Goal: Book appointment/travel/reservation

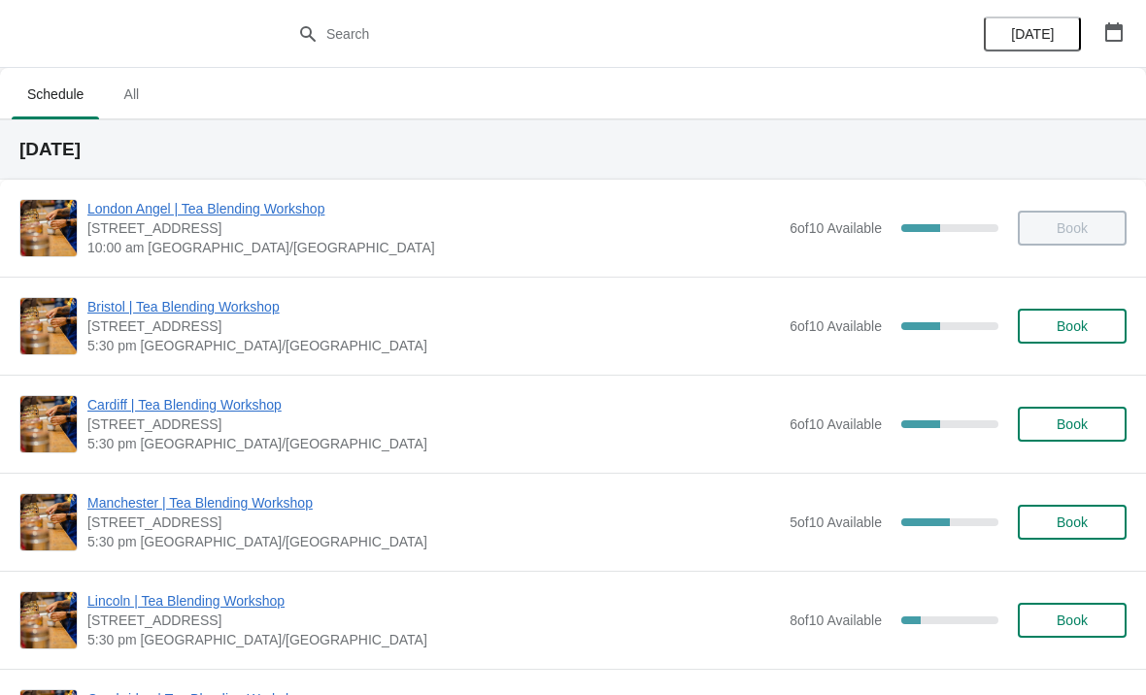
click at [135, 92] on span "All" at bounding box center [131, 94] width 49 height 35
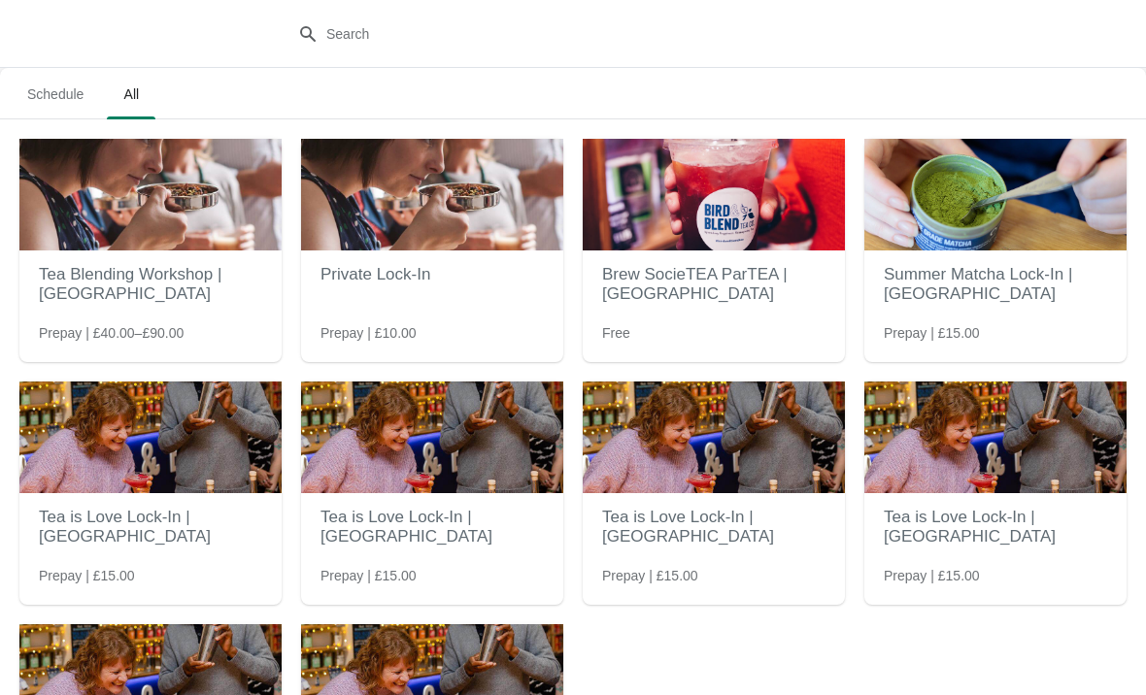
click at [46, 88] on span "Schedule" at bounding box center [55, 94] width 87 height 35
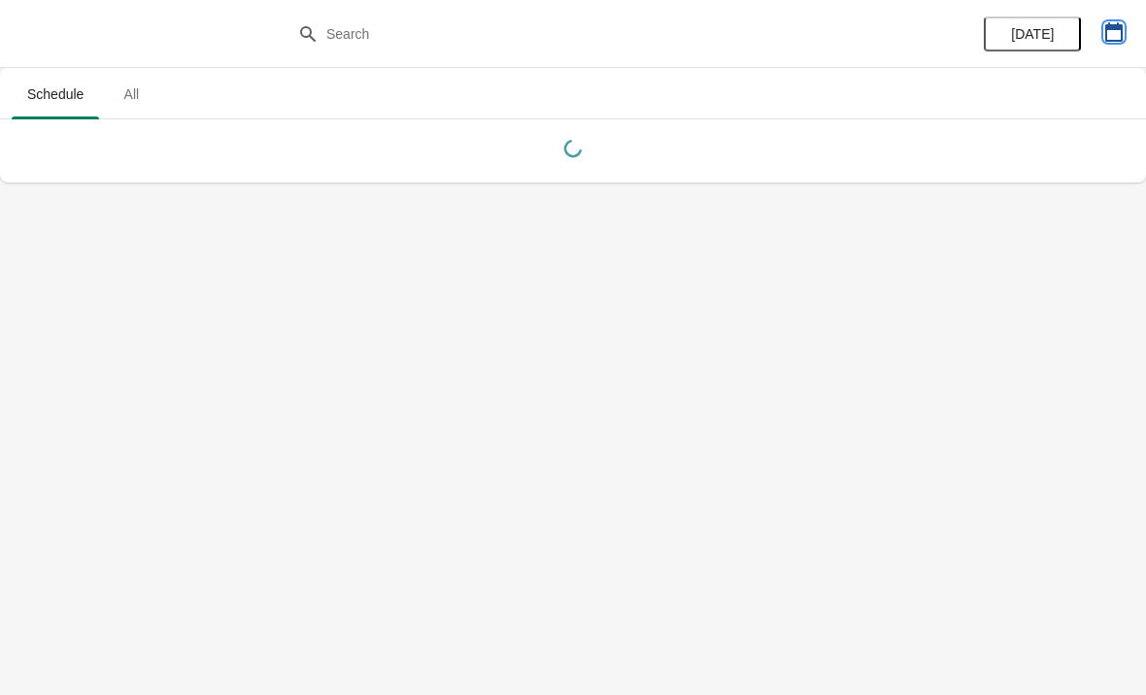
click at [1107, 32] on icon "button" at bounding box center [1113, 31] width 19 height 19
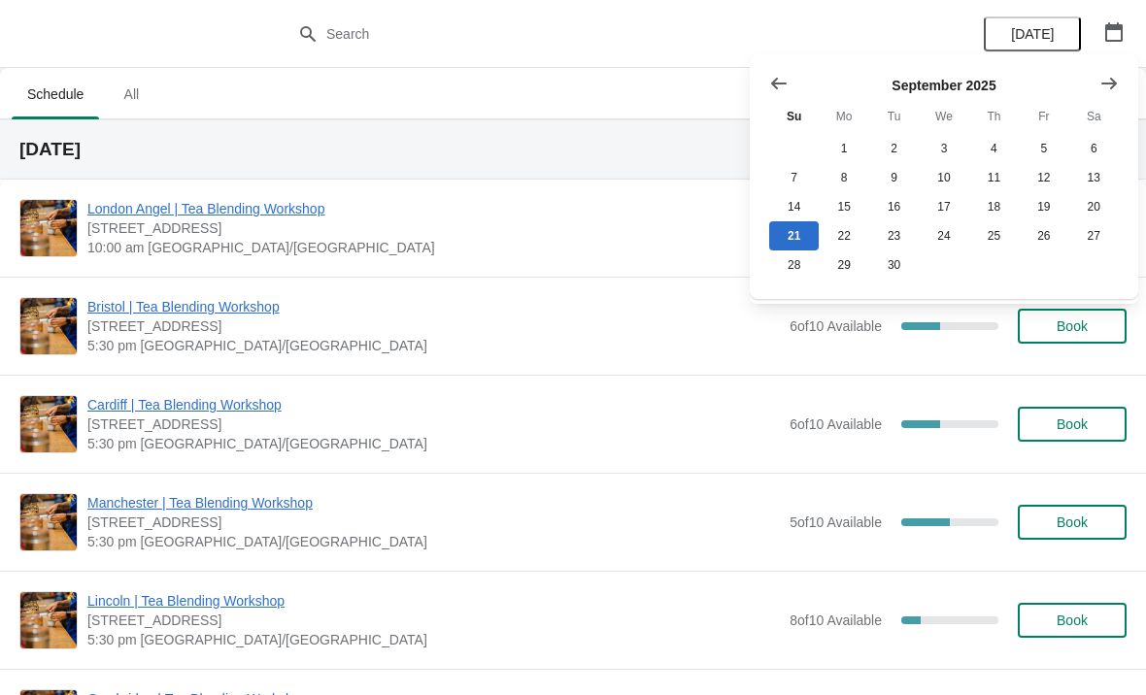
click at [145, 84] on span "All" at bounding box center [131, 94] width 49 height 35
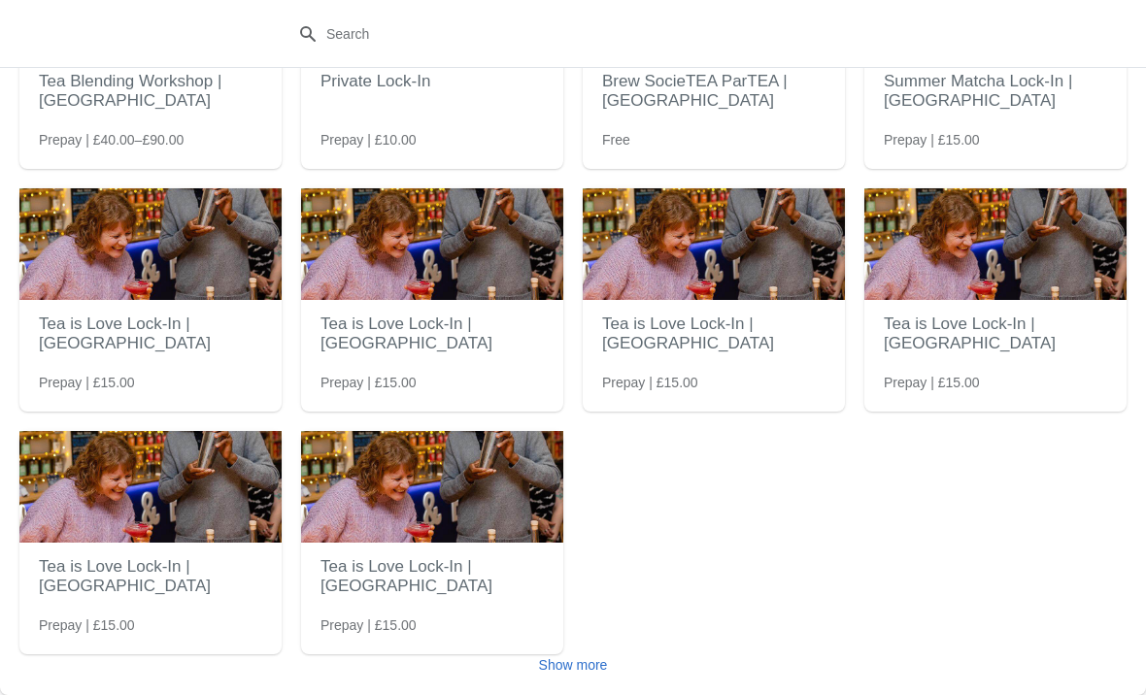
scroll to position [193, 0]
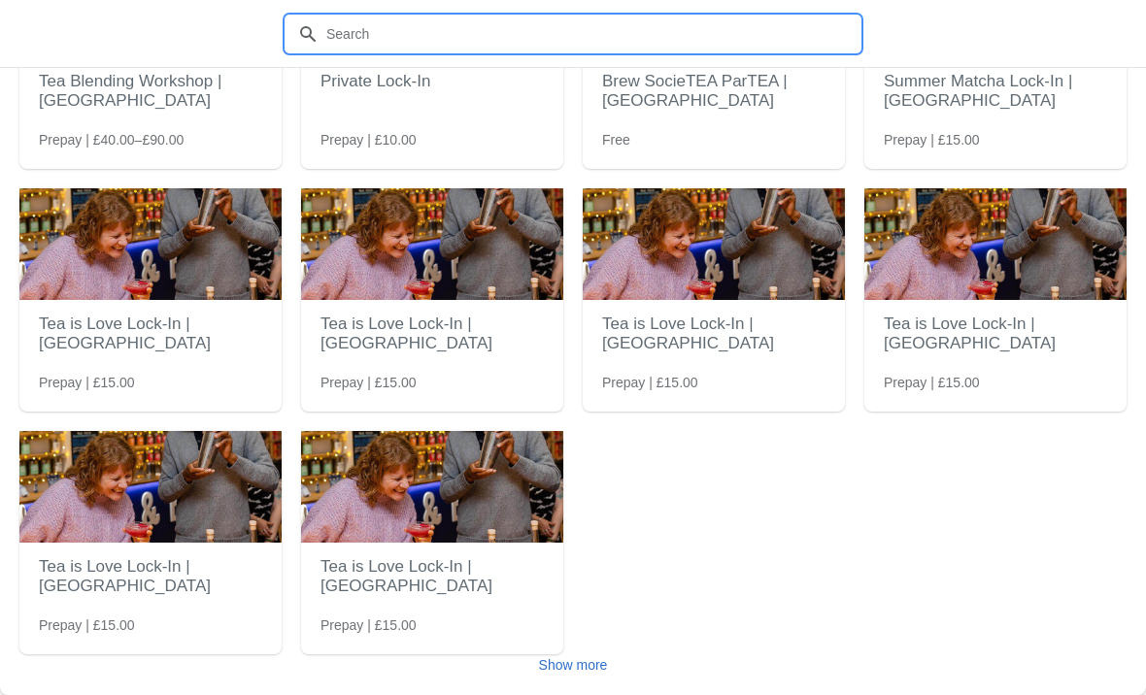
click at [489, 19] on input "text" at bounding box center [592, 34] width 534 height 35
type input "Hallo"
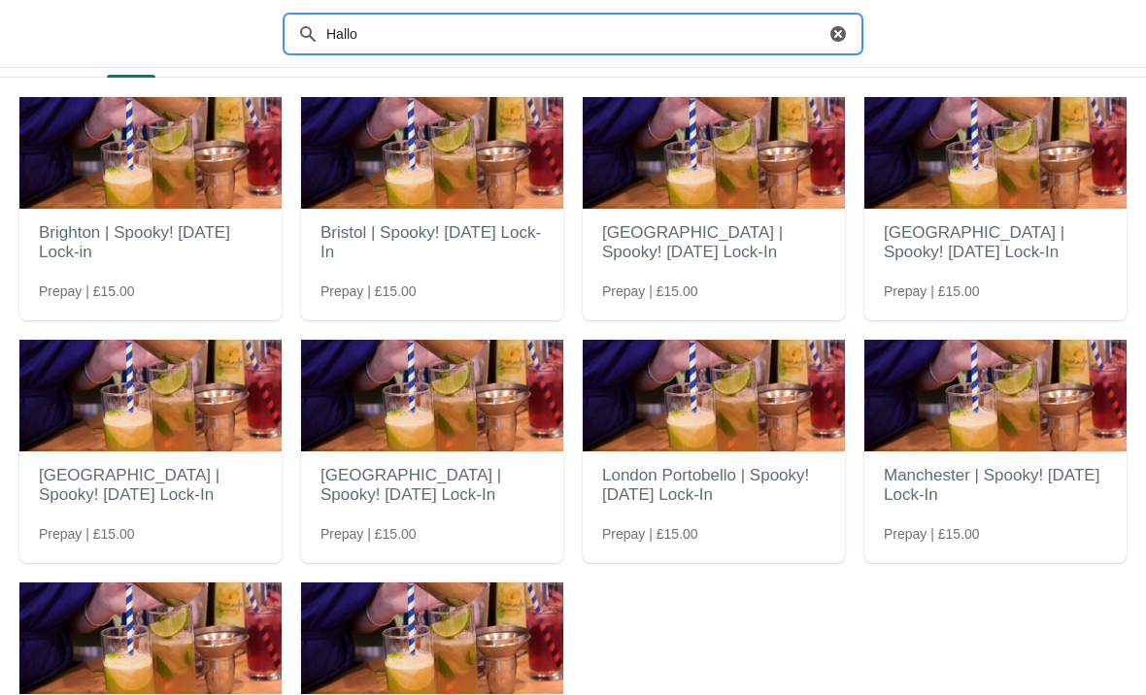
scroll to position [103, 0]
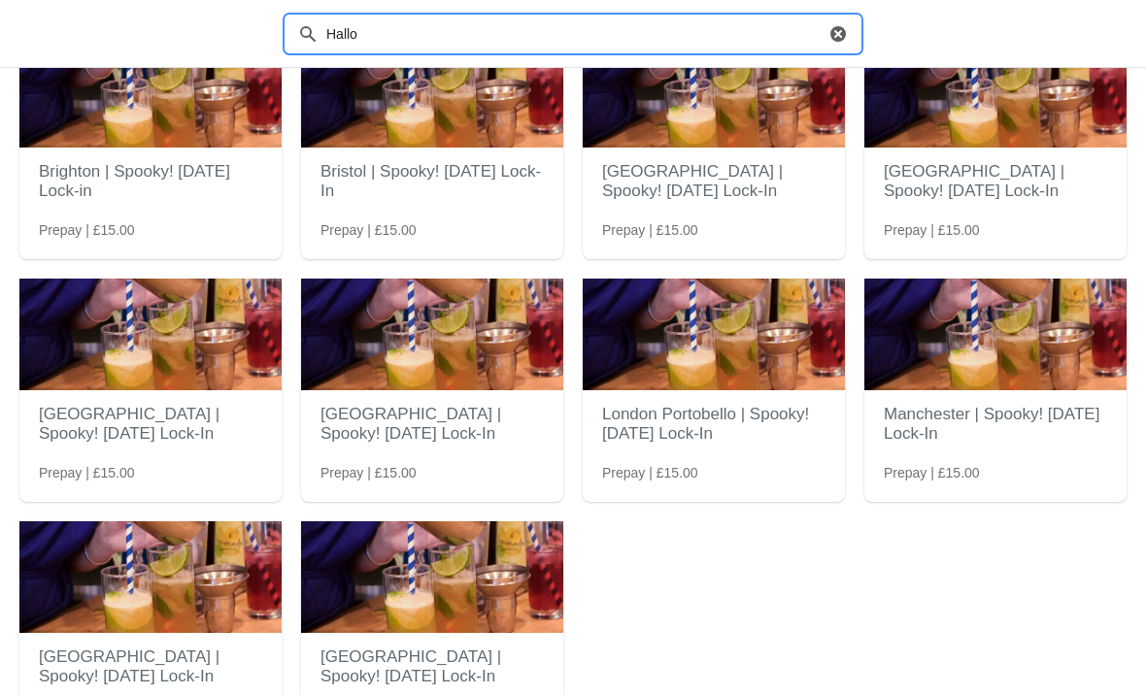
click at [395, 145] on img at bounding box center [432, 92] width 262 height 112
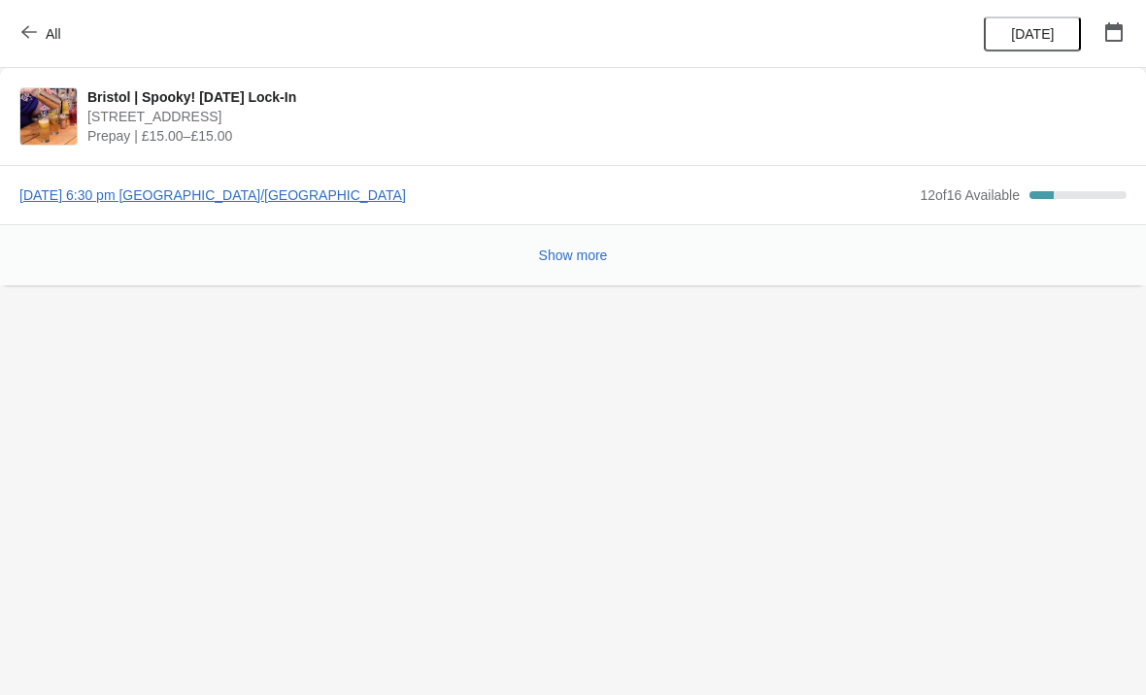
click at [950, 185] on div "12 of 16 Available" at bounding box center [970, 194] width 100 height 19
click at [280, 187] on span "[DATE] 6:30 pm [GEOGRAPHIC_DATA]/[GEOGRAPHIC_DATA]" at bounding box center [464, 194] width 891 height 19
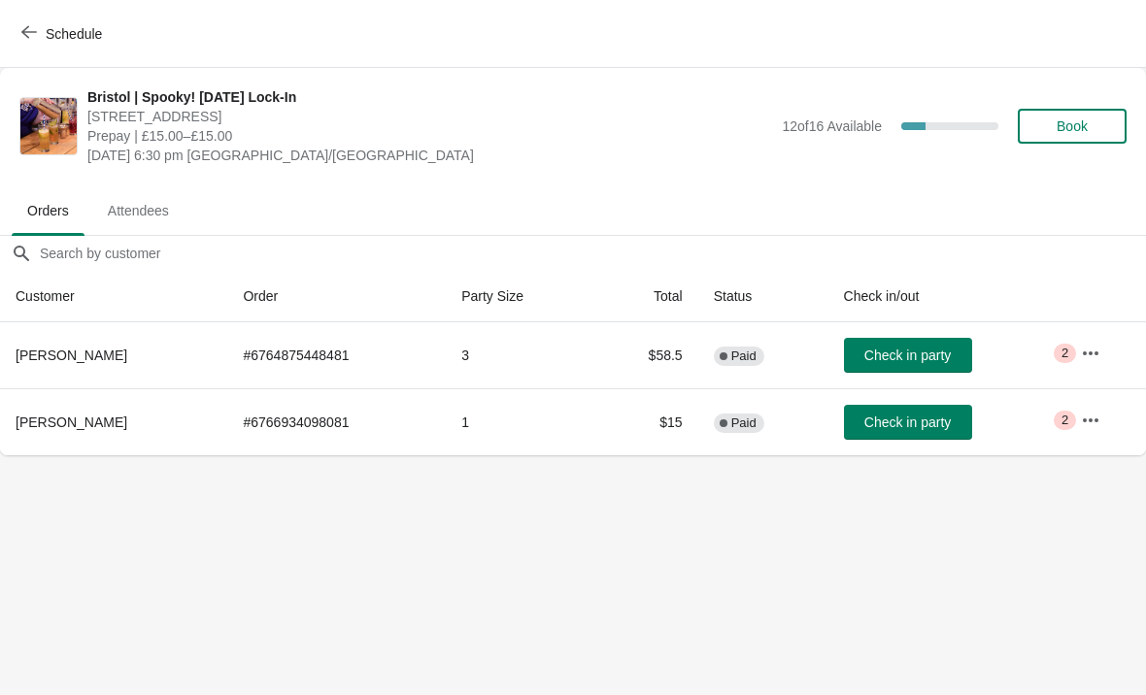
click at [1067, 126] on span "Book" at bounding box center [1072, 126] width 31 height 16
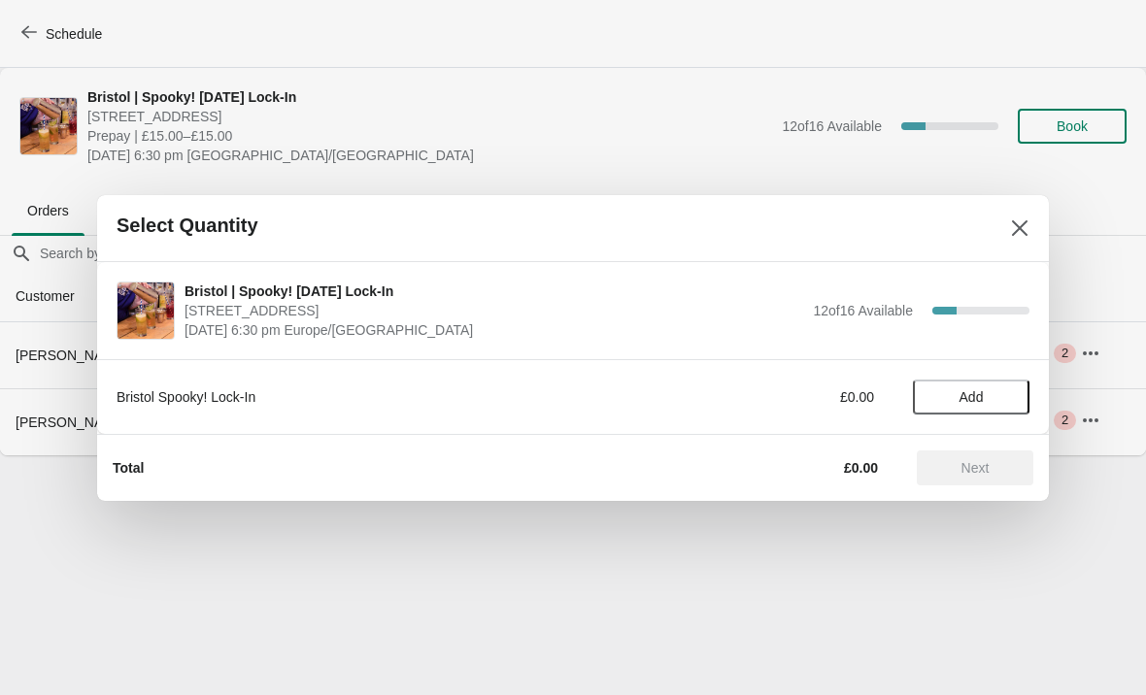
click at [975, 400] on span "Add" at bounding box center [972, 397] width 24 height 16
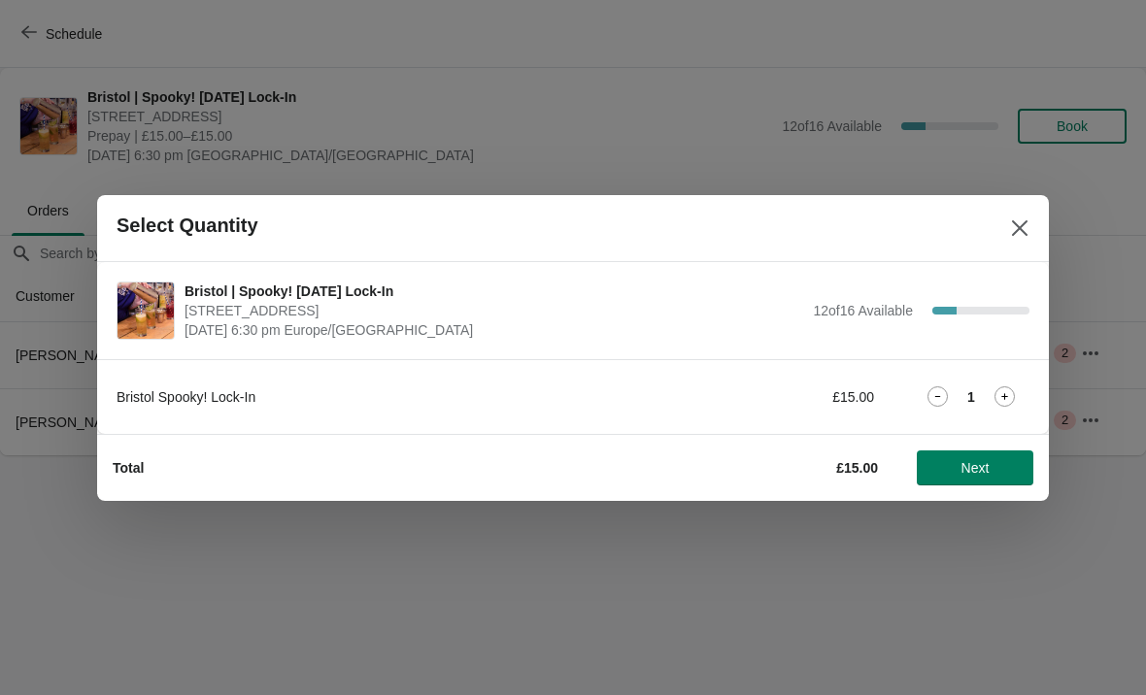
click at [1014, 400] on icon at bounding box center [1004, 397] width 20 height 20
click at [987, 468] on span "Next" at bounding box center [975, 468] width 28 height 16
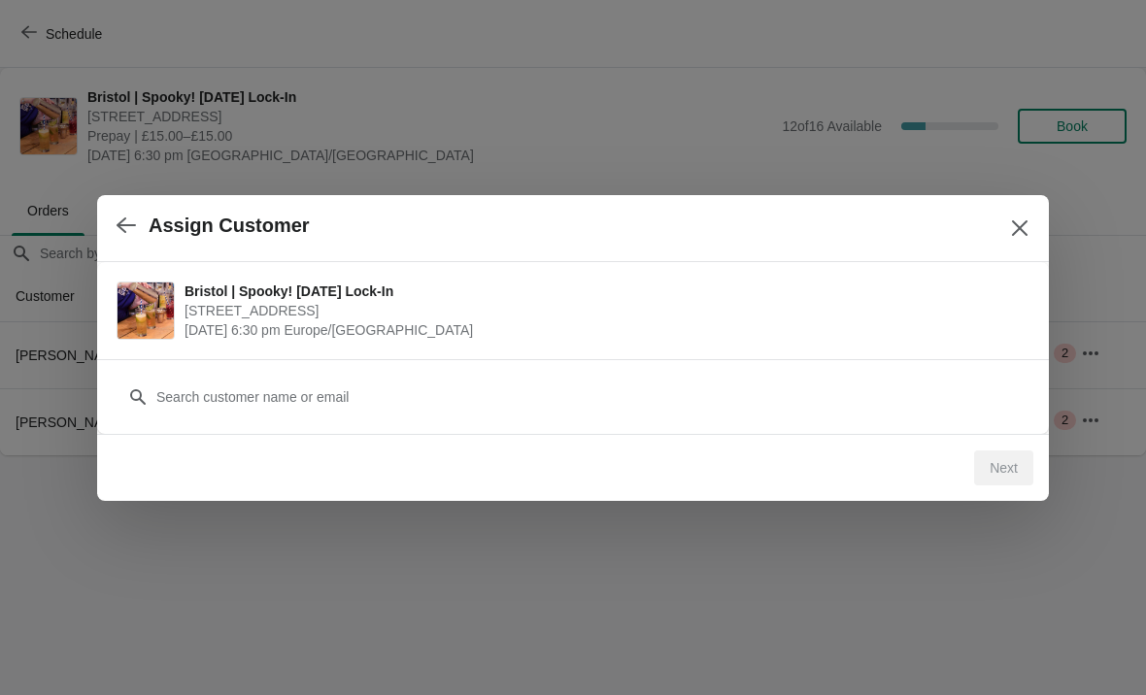
click at [522, 373] on div "Customer" at bounding box center [573, 387] width 913 height 54
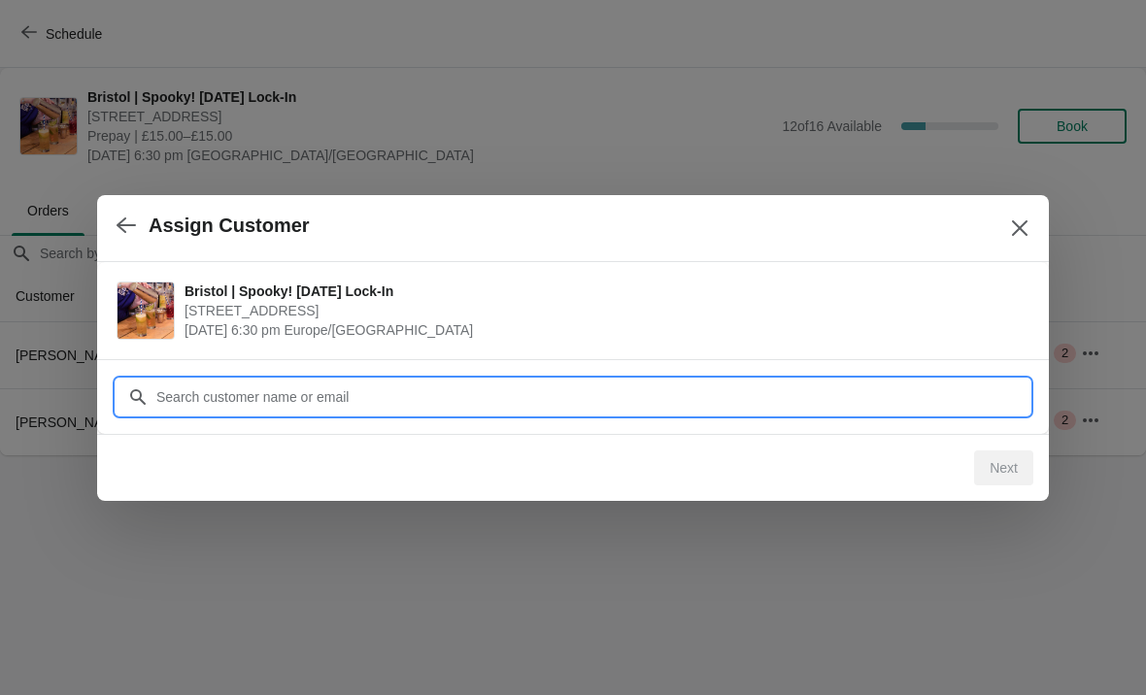
click at [504, 388] on input "Customer" at bounding box center [592, 397] width 874 height 35
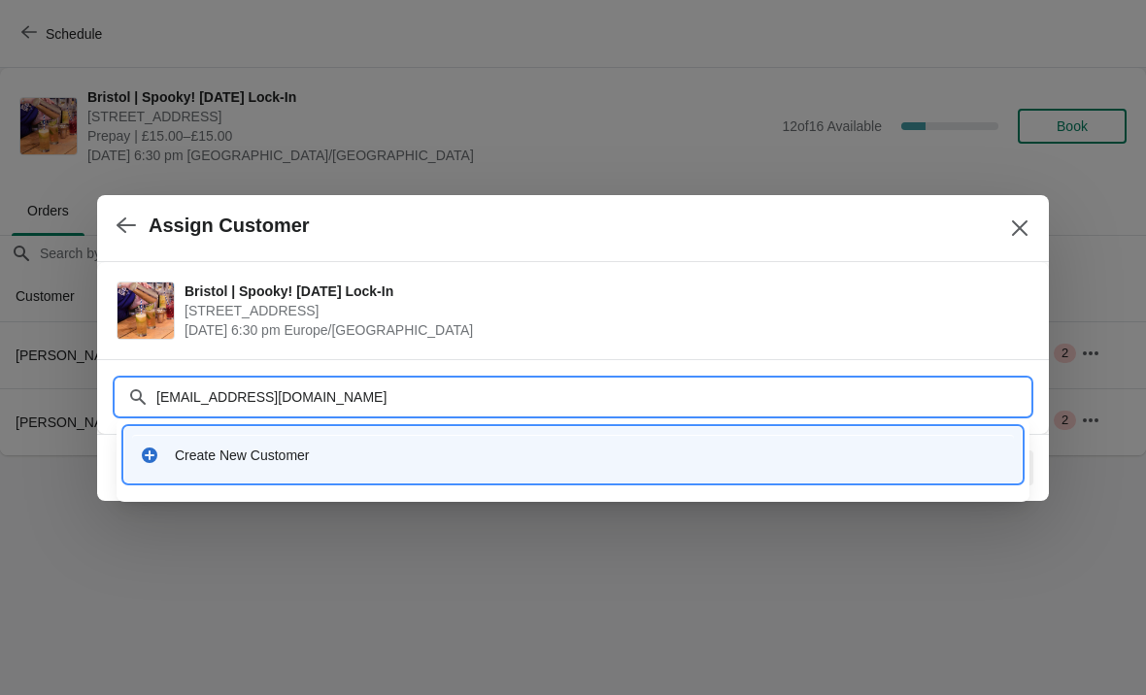
type input "[EMAIL_ADDRESS][DOMAIN_NAME]"
click at [620, 497] on div "Create New Customer" at bounding box center [573, 461] width 913 height 83
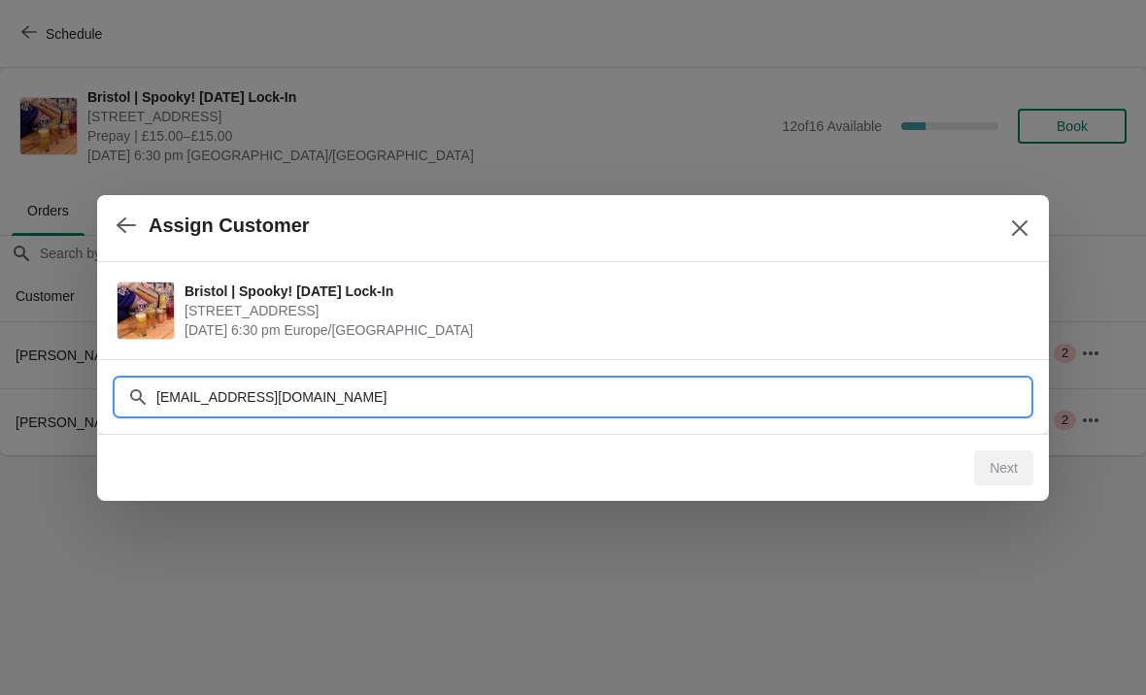
click at [629, 409] on input "[EMAIL_ADDRESS][DOMAIN_NAME]" at bounding box center [592, 397] width 874 height 35
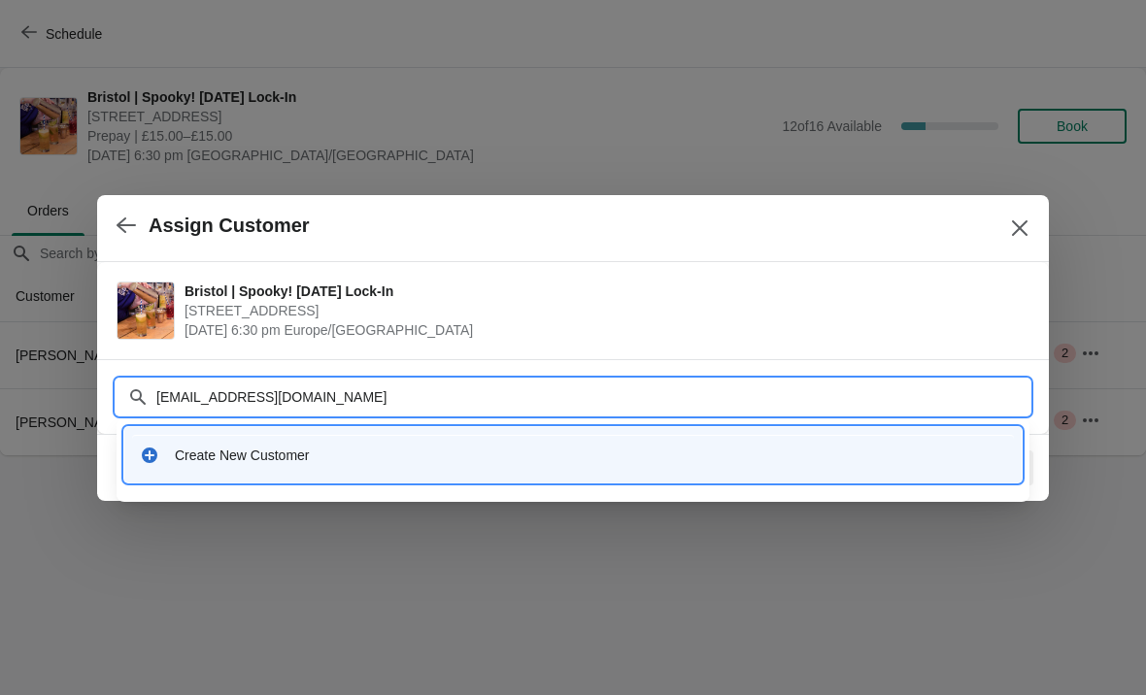
click at [937, 383] on input "[EMAIL_ADDRESS][DOMAIN_NAME]" at bounding box center [592, 397] width 874 height 35
click at [490, 383] on input "[EMAIL_ADDRESS][DOMAIN_NAME]" at bounding box center [592, 397] width 874 height 35
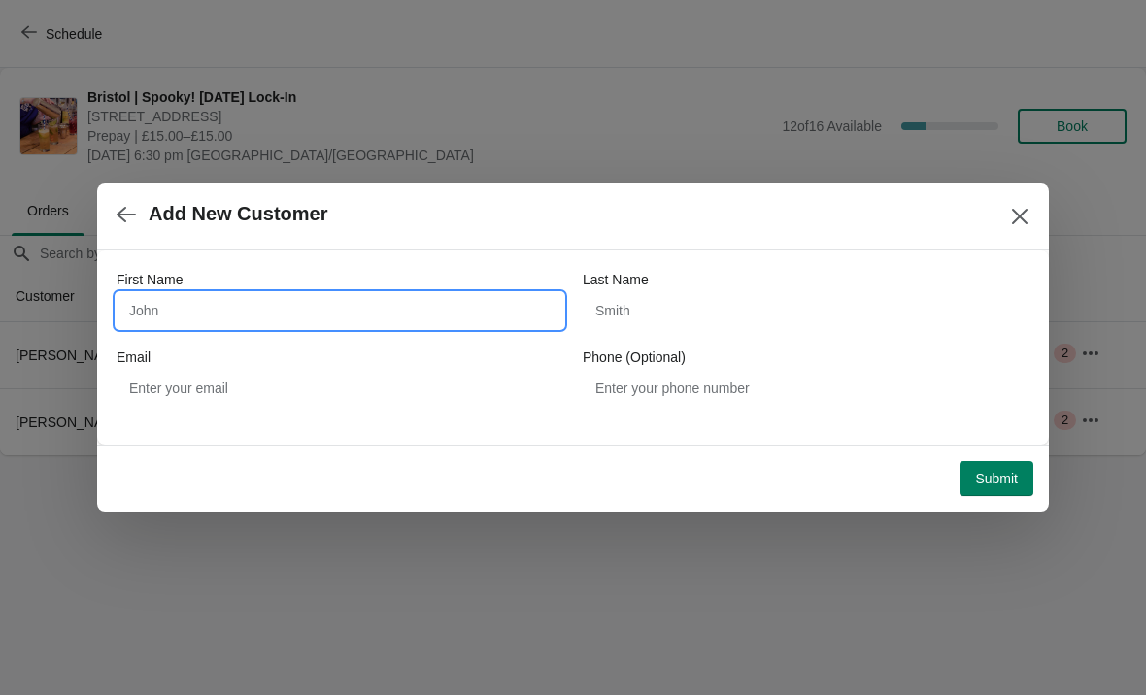
click at [378, 312] on input "First Name" at bounding box center [340, 310] width 447 height 35
type input "[PERSON_NAME]"
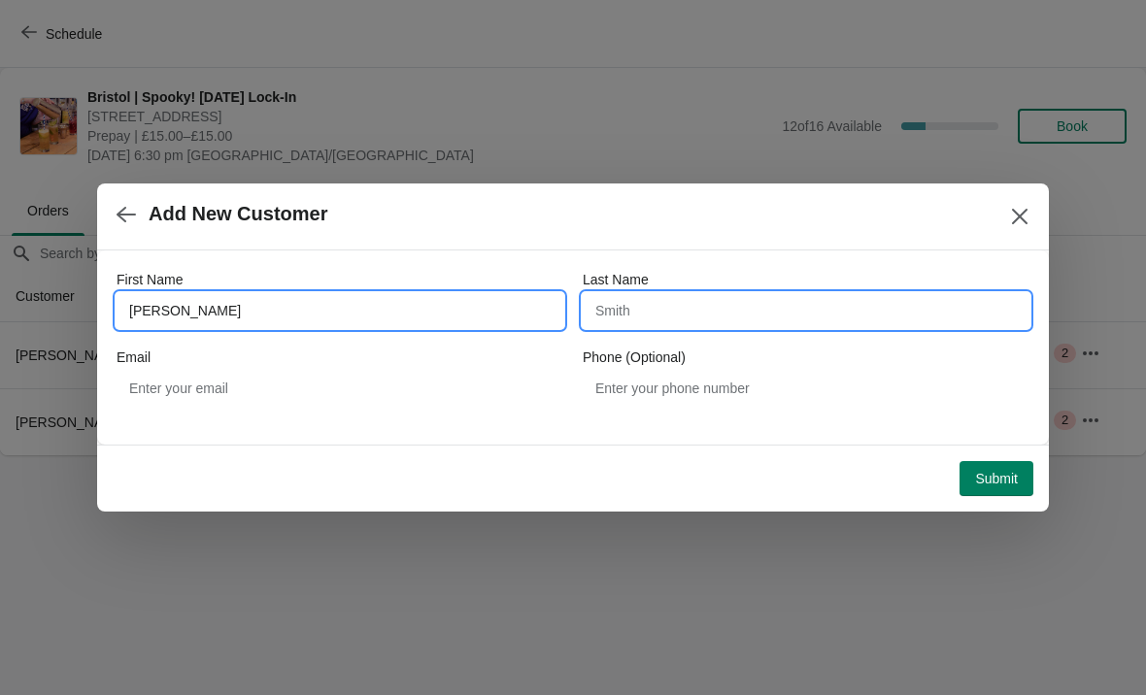
click at [709, 313] on input "Last Name" at bounding box center [806, 310] width 447 height 35
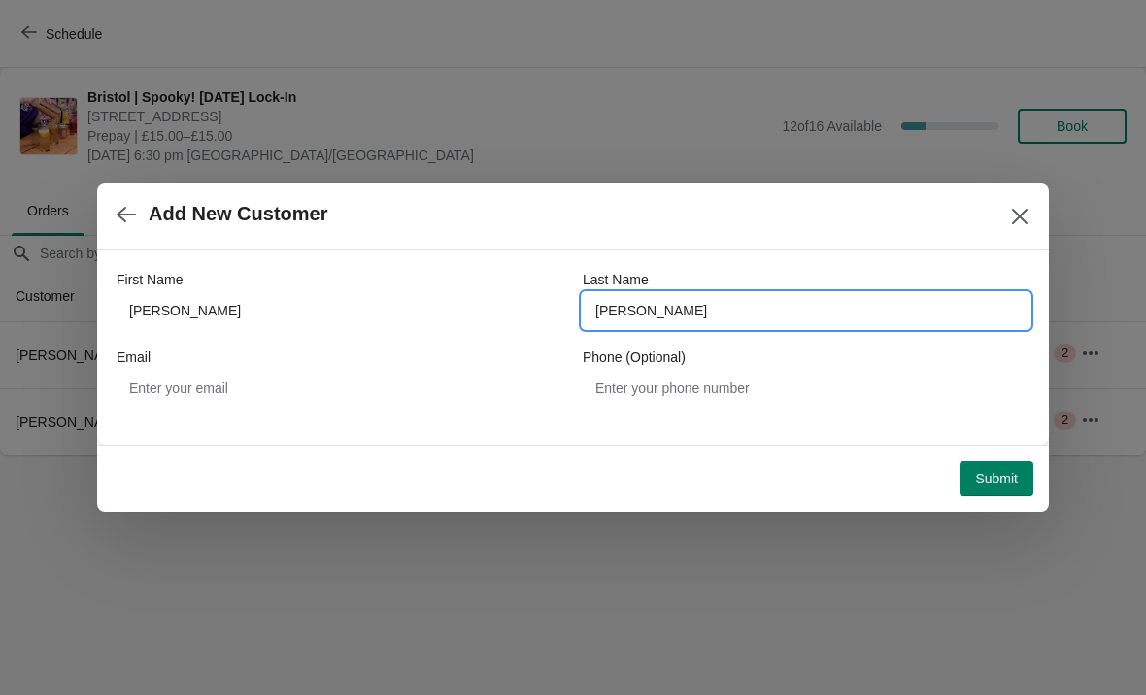
type input "[PERSON_NAME]"
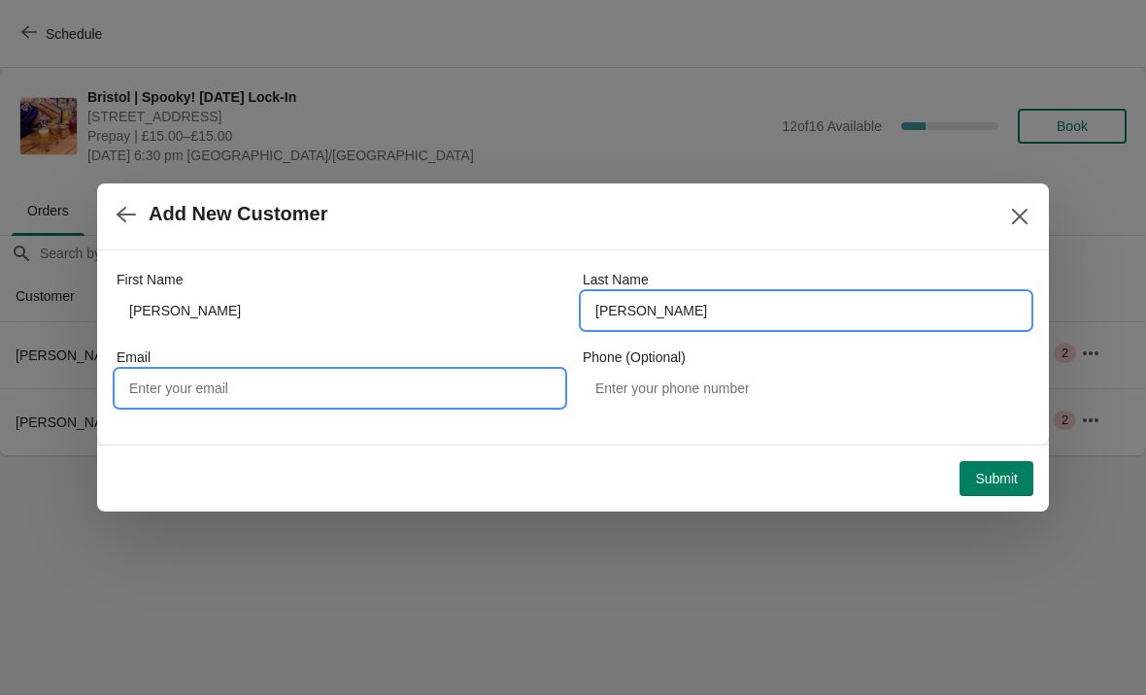
click at [282, 379] on input "Email" at bounding box center [340, 388] width 447 height 35
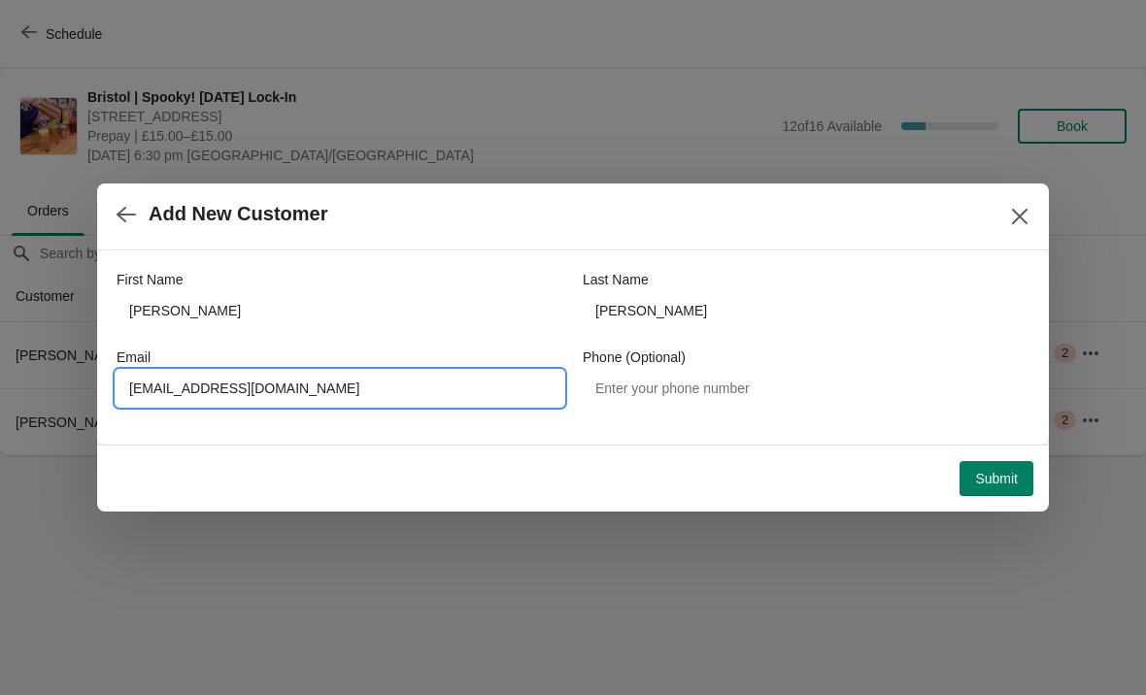
type input "[EMAIL_ADDRESS][DOMAIN_NAME]"
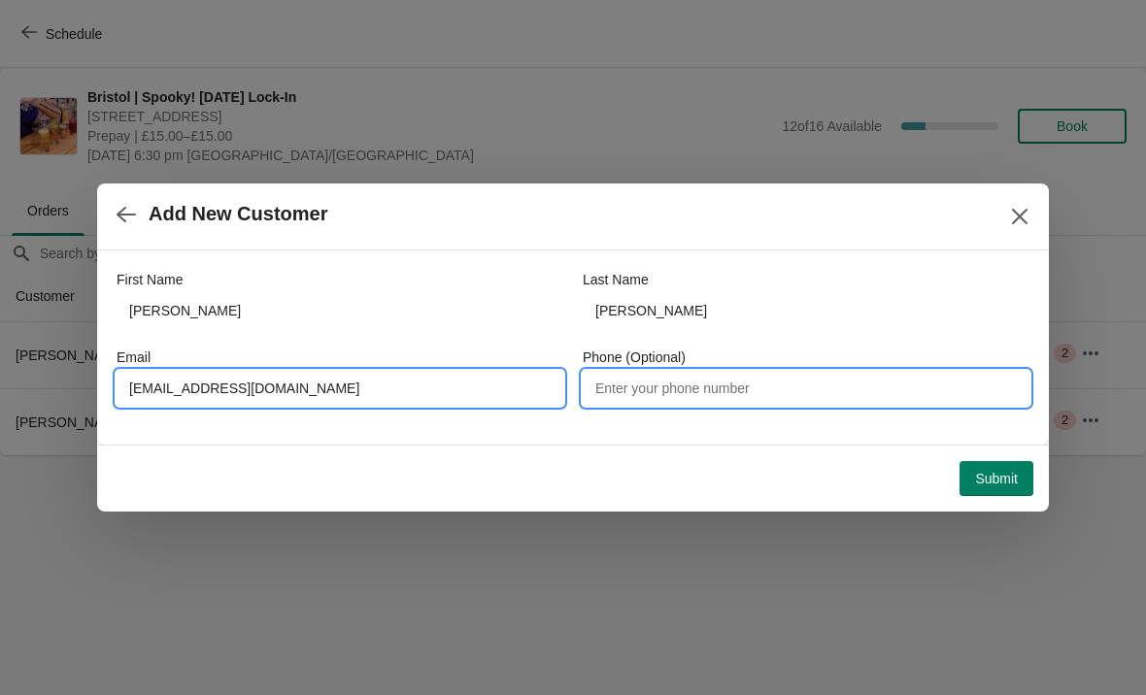
click at [734, 376] on input "Phone (Optional)" at bounding box center [806, 388] width 447 height 35
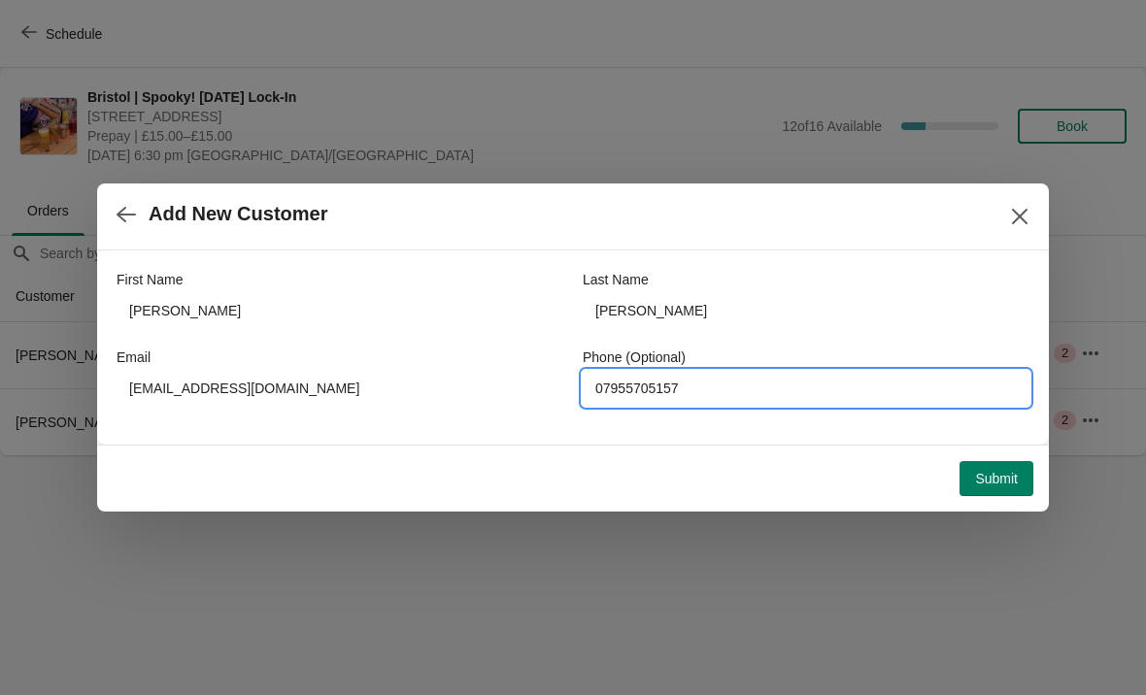
type input "07955705157"
click at [999, 484] on span "Submit" at bounding box center [996, 479] width 43 height 16
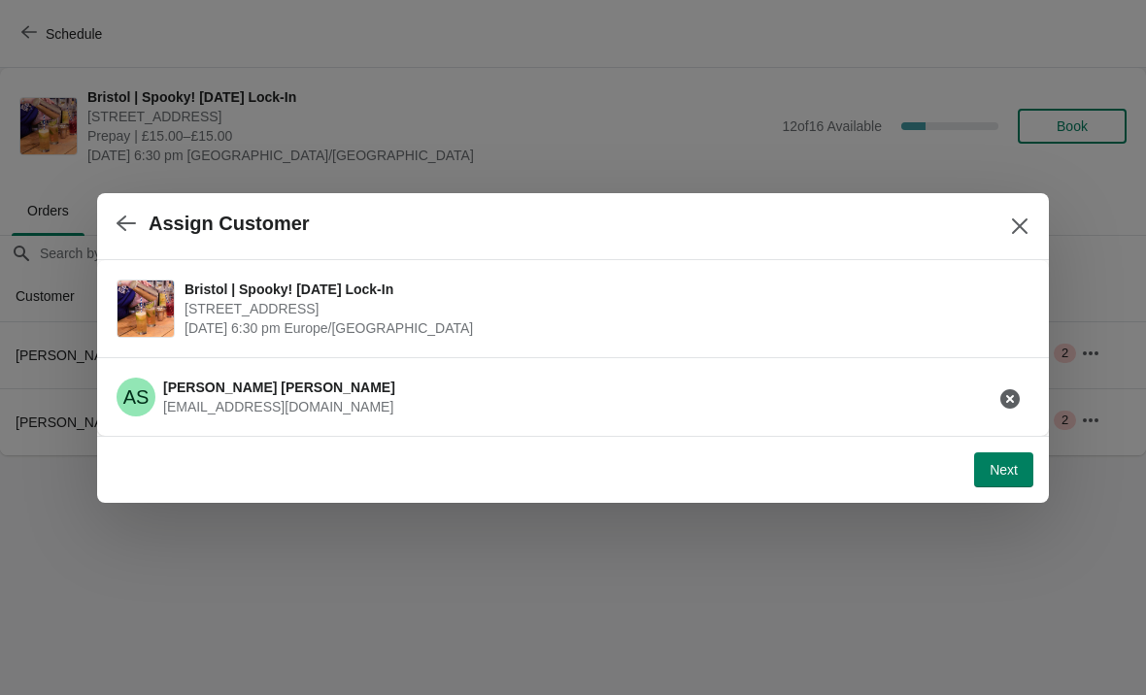
click at [419, 388] on div "AS [PERSON_NAME] [EMAIL_ADDRESS][DOMAIN_NAME]" at bounding box center [565, 389] width 928 height 54
click at [808, 398] on div "AS [PERSON_NAME] [EMAIL_ADDRESS][DOMAIN_NAME]" at bounding box center [565, 389] width 928 height 54
click at [226, 381] on span "[PERSON_NAME]" at bounding box center [279, 388] width 232 height 16
click at [998, 462] on span "Next" at bounding box center [1004, 470] width 28 height 16
select select "No"
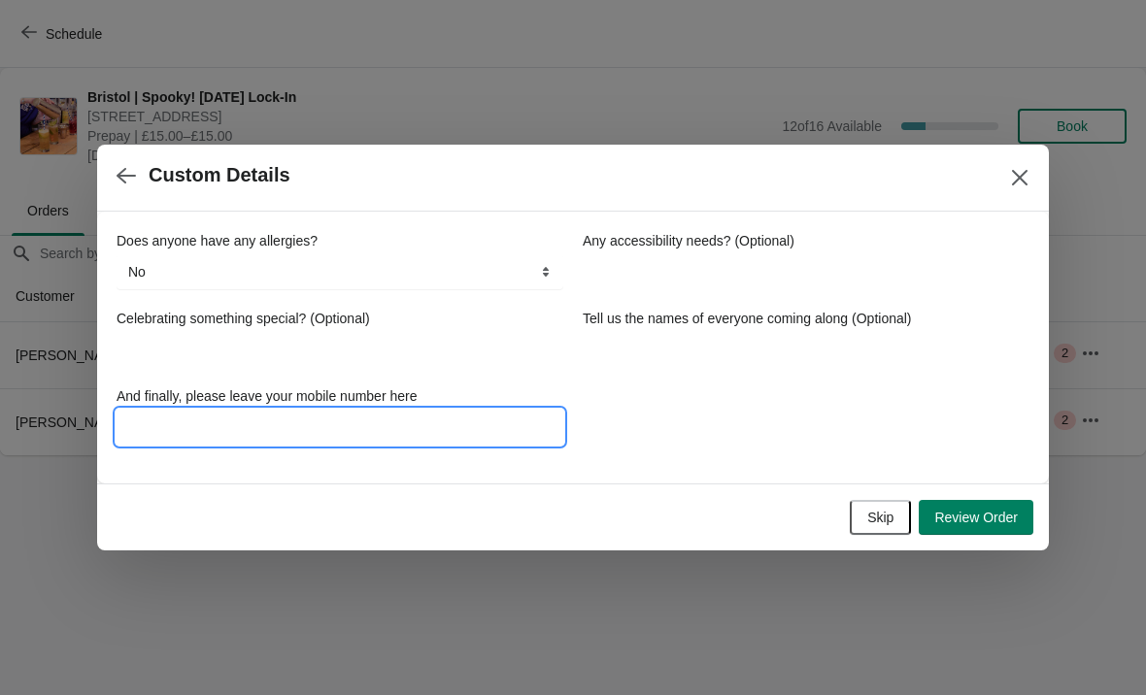
click at [249, 443] on input "And finally, please leave your mobile number here" at bounding box center [340, 427] width 447 height 35
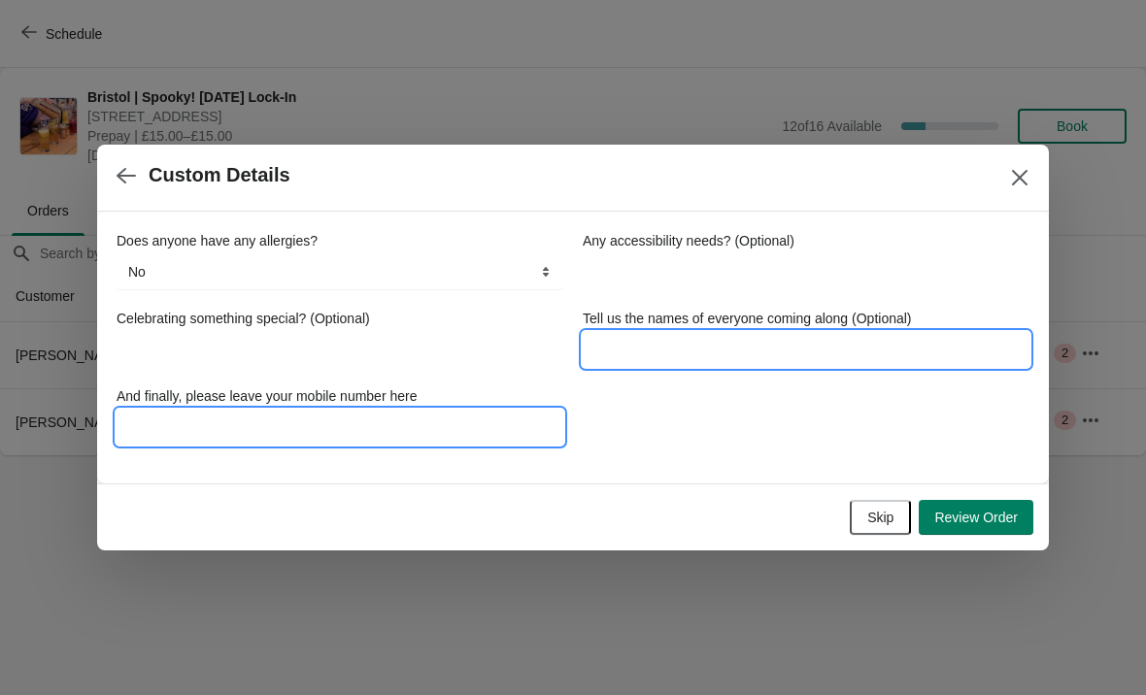
click at [818, 342] on input "Tell us the names of everyone coming along (Optional)" at bounding box center [806, 349] width 447 height 35
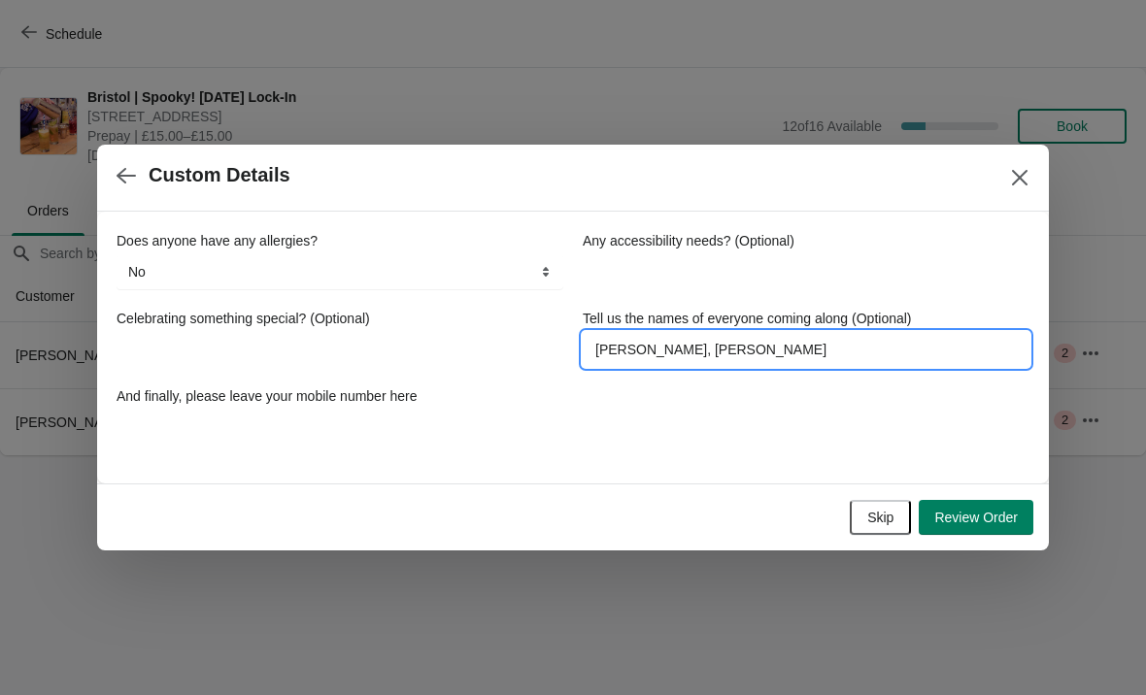
type input "[PERSON_NAME], [PERSON_NAME]"
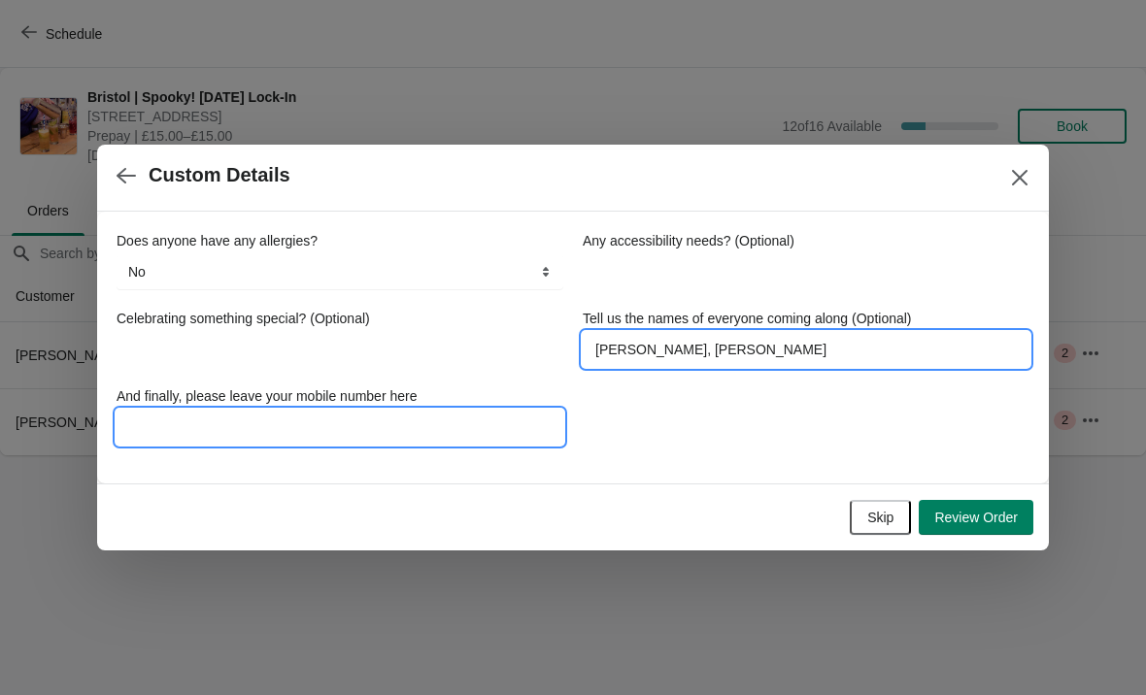
click at [398, 422] on input "And finally, please leave your mobile number here" at bounding box center [340, 427] width 447 height 35
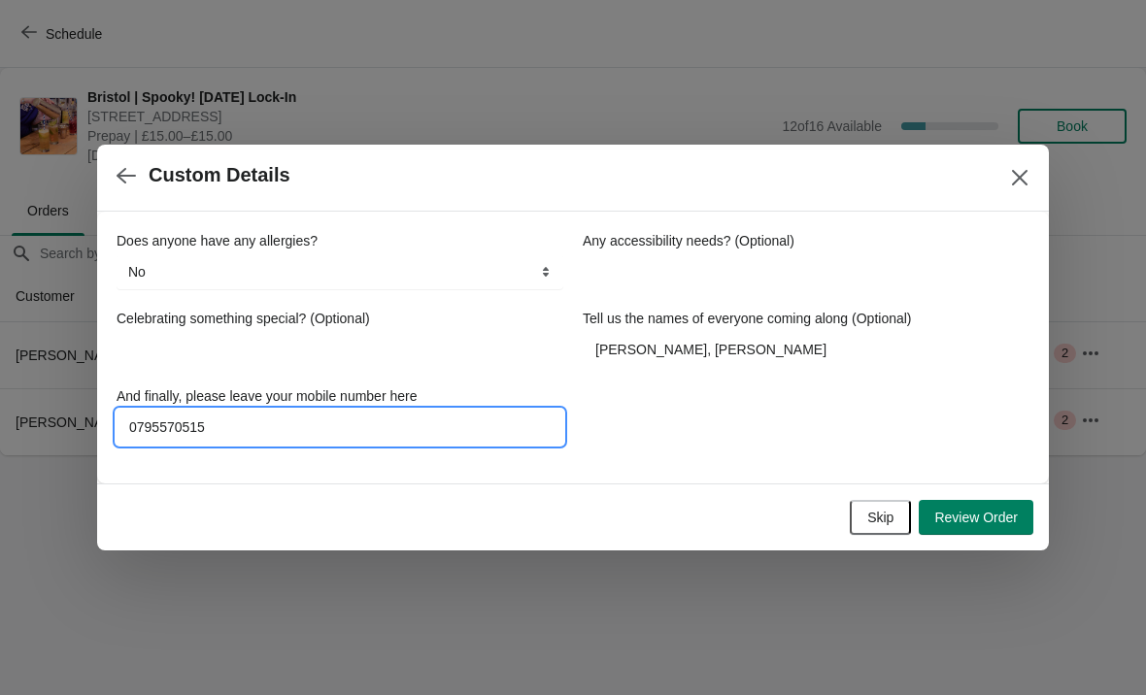
type input "07955705157"
click at [967, 515] on span "Review Order" at bounding box center [976, 518] width 84 height 16
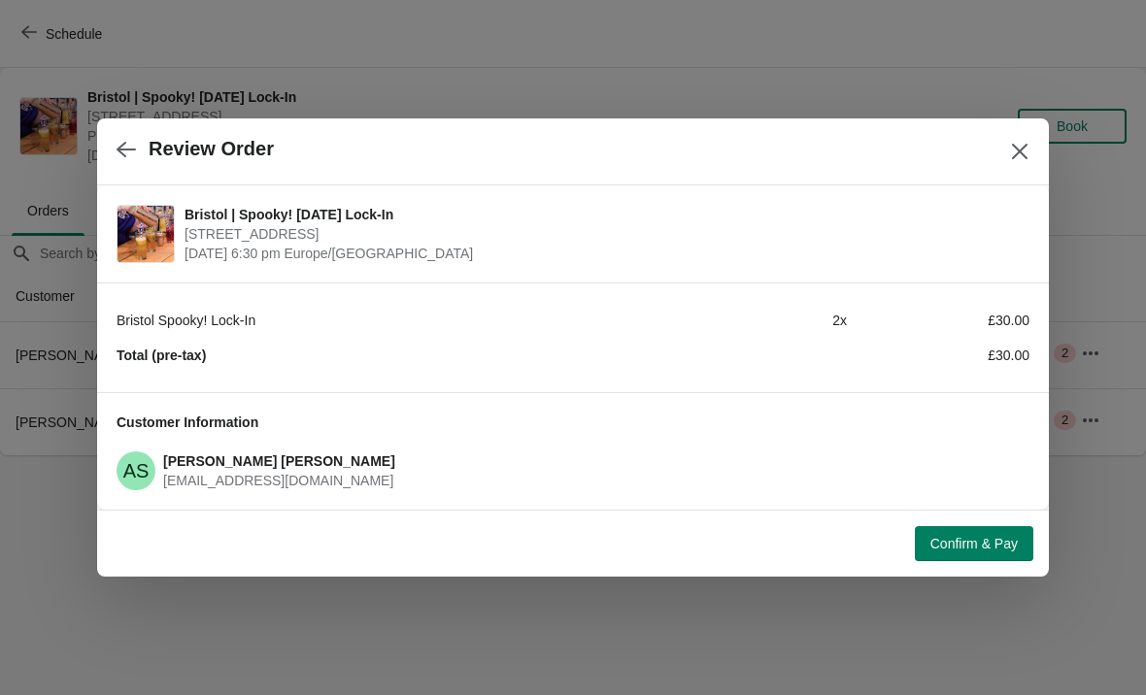
click at [996, 538] on span "Confirm & Pay" at bounding box center [973, 544] width 87 height 16
